Goal: Task Accomplishment & Management: Manage account settings

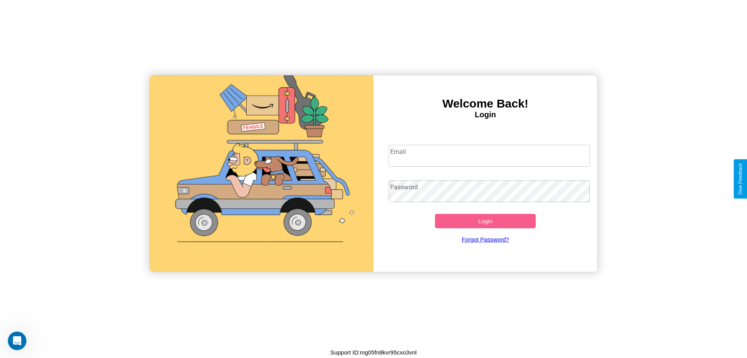
click at [489, 155] on input "Email" at bounding box center [490, 156] width 202 height 22
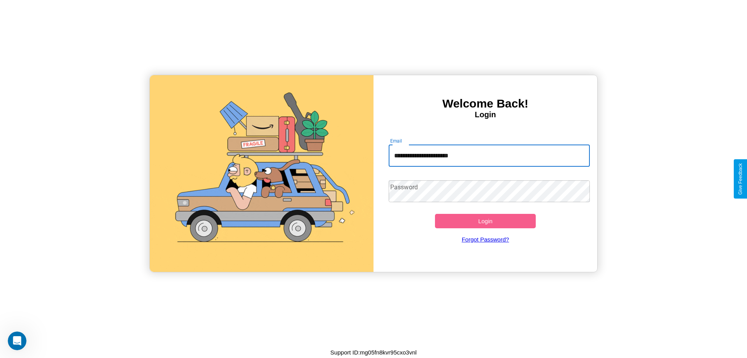
type input "**********"
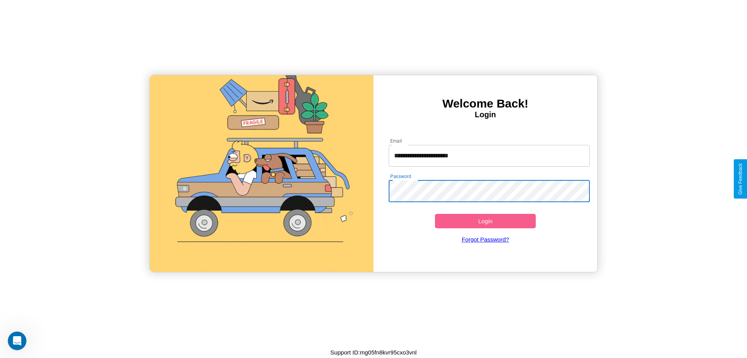
click at [485, 221] on button "Login" at bounding box center [485, 221] width 101 height 14
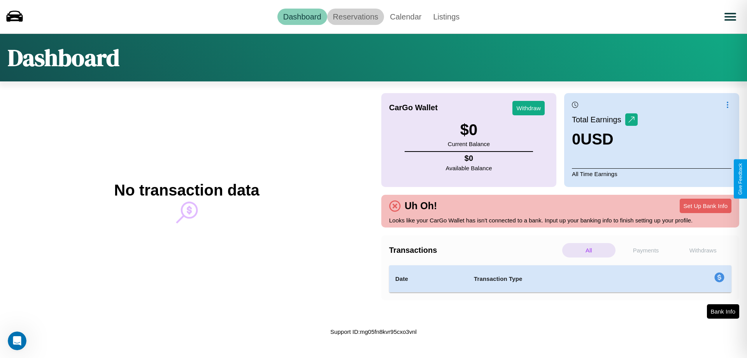
click at [355, 16] on link "Reservations" at bounding box center [355, 17] width 57 height 16
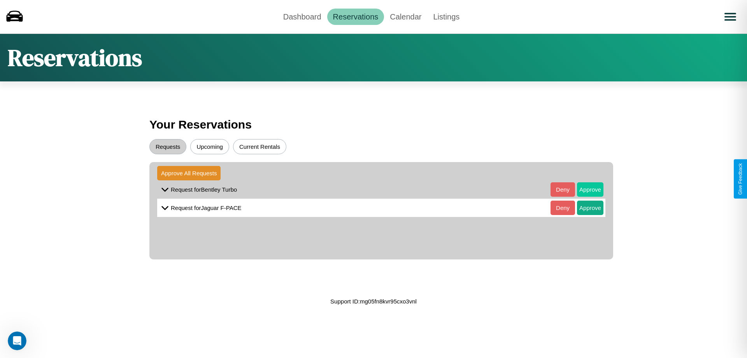
click at [585, 189] on button "Approve" at bounding box center [590, 189] width 26 height 14
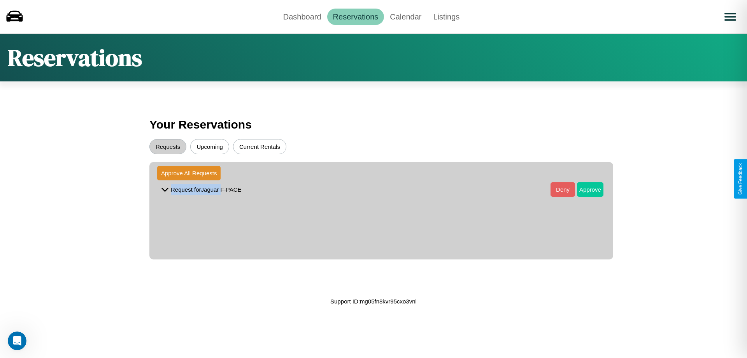
click at [585, 189] on button "Approve" at bounding box center [590, 189] width 26 height 14
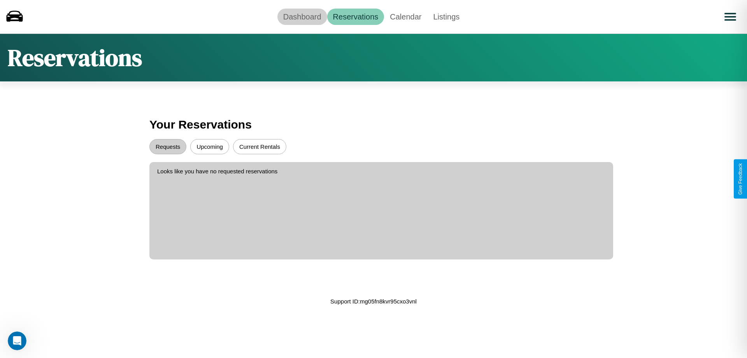
click at [302, 16] on link "Dashboard" at bounding box center [303, 17] width 50 height 16
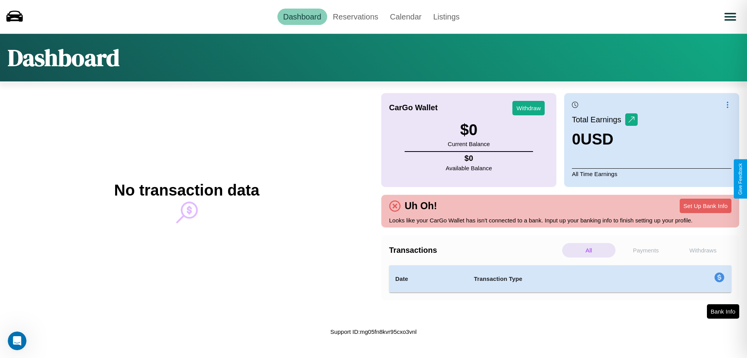
click at [703, 250] on p "Withdraws" at bounding box center [703, 250] width 53 height 14
click at [646, 250] on p "Payments" at bounding box center [646, 250] width 53 height 14
click at [703, 250] on p "Withdraws" at bounding box center [703, 250] width 53 height 14
